Goal: Task Accomplishment & Management: Manage account settings

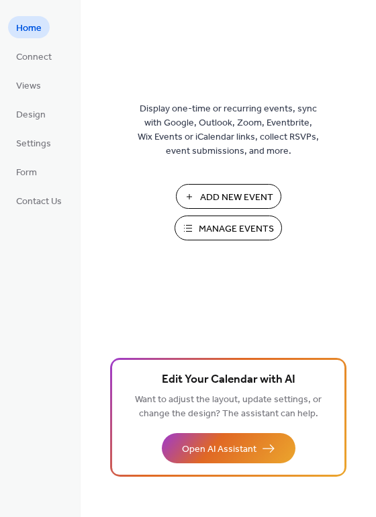
click at [217, 230] on span "Manage Events" at bounding box center [236, 229] width 75 height 14
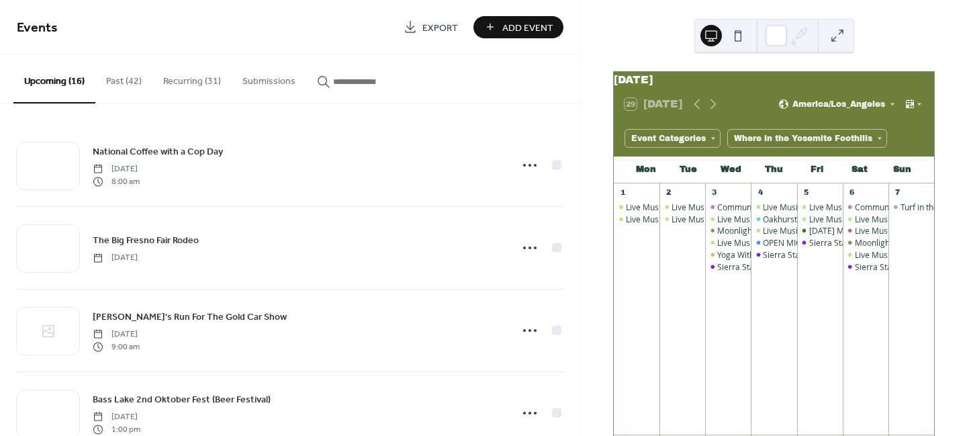
click at [285, 79] on button "Submissions" at bounding box center [269, 78] width 75 height 48
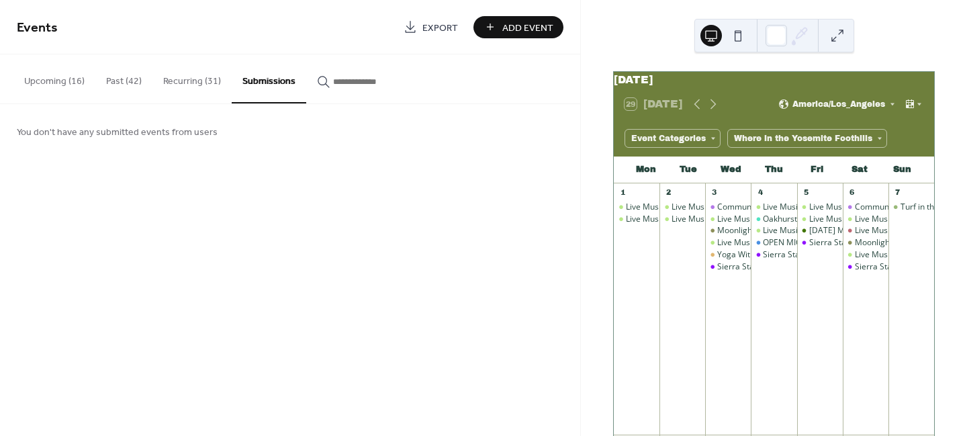
click at [182, 75] on button "Recurring (31)" at bounding box center [191, 78] width 79 height 48
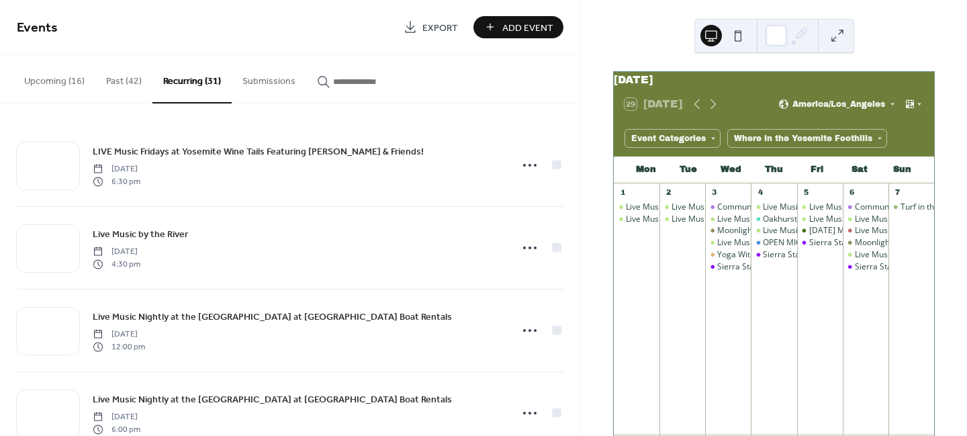
click at [130, 83] on button "Past (42)" at bounding box center [123, 78] width 57 height 48
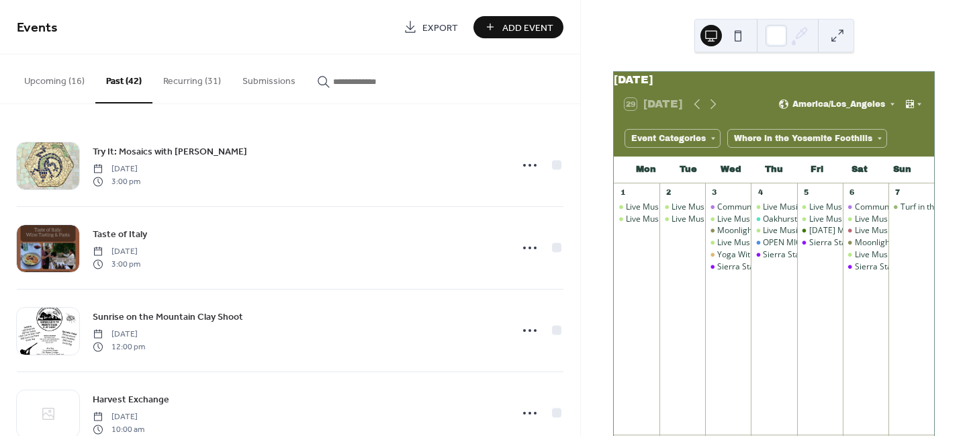
click at [56, 76] on button "Upcoming (16)" at bounding box center [54, 78] width 82 height 48
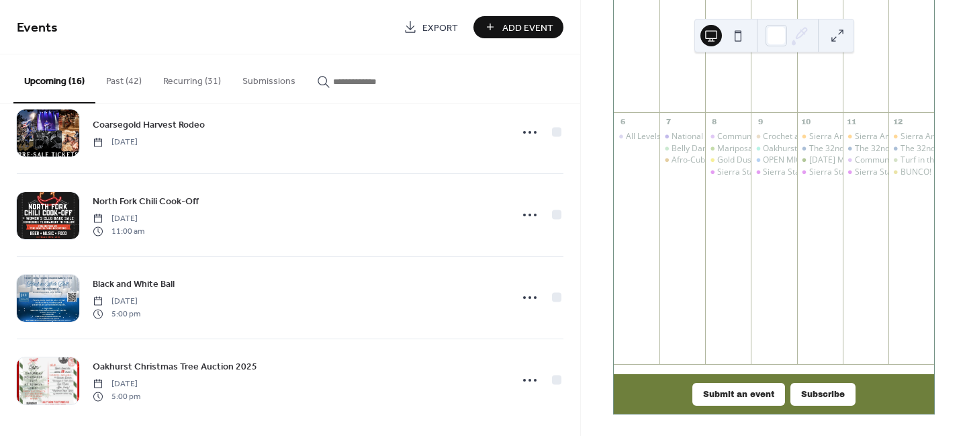
scroll to position [1334, 0]
